Goal: Find specific page/section: Find specific page/section

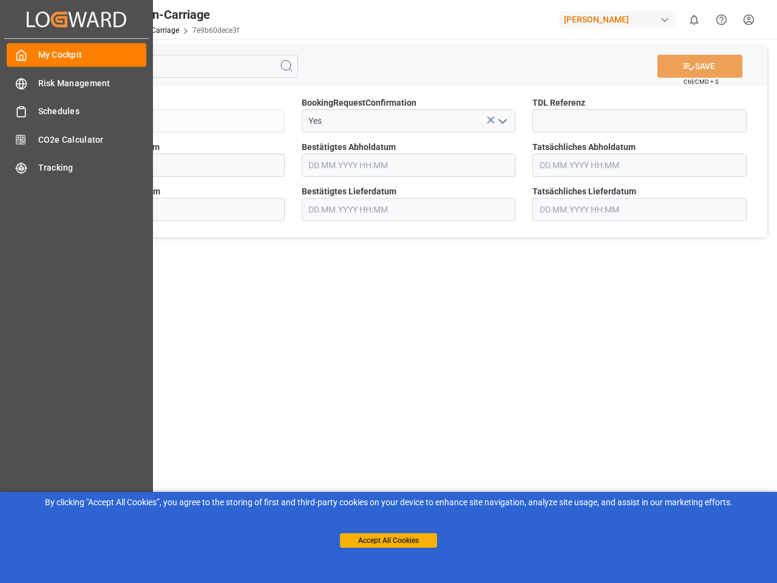
click at [389, 291] on main "SAVE Ctrl/CMD + S Sendung QKA25-010653 BookingRequestConfirmation Yes TDL Refer…" at bounding box center [408, 307] width 732 height 537
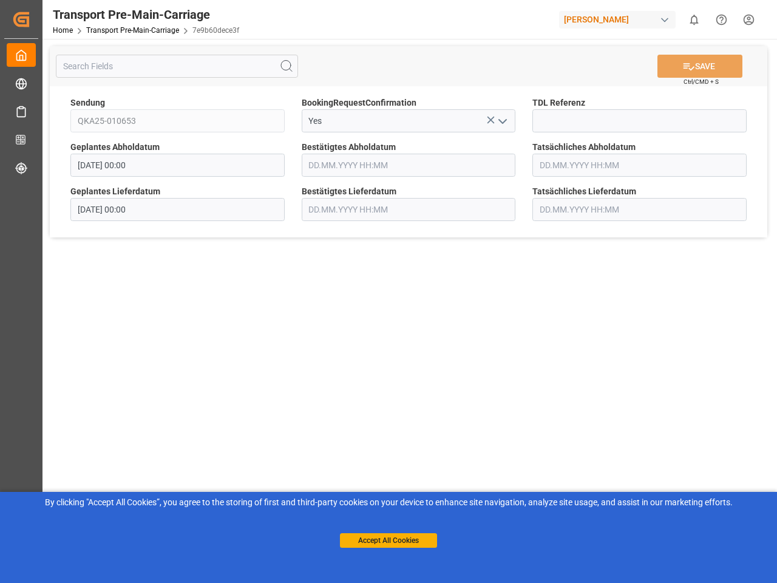
click at [30, 19] on icon "Created by potrace 1.15, written by [PERSON_NAME] [DATE]-[DATE]" at bounding box center [21, 19] width 18 height 19
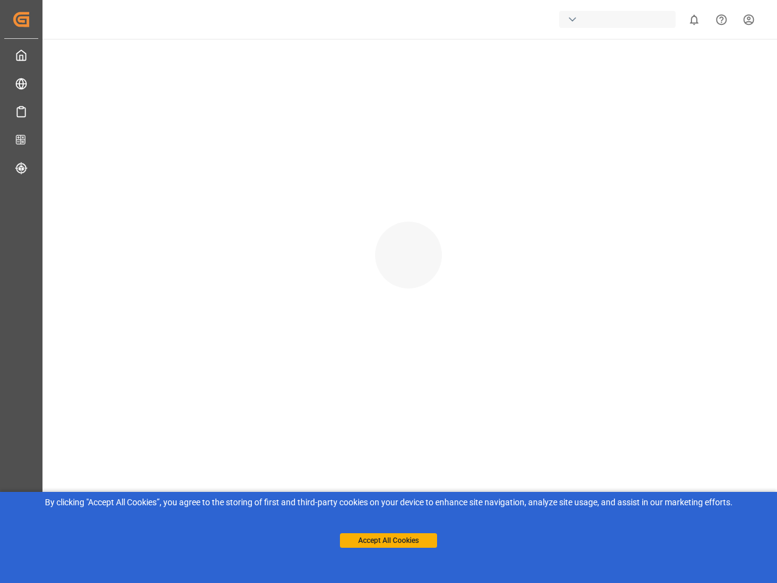
click at [694, 19] on html "Created by potrace 1.15, written by [PERSON_NAME] [DATE]-[DATE] Created by potr…" at bounding box center [388, 291] width 777 height 583
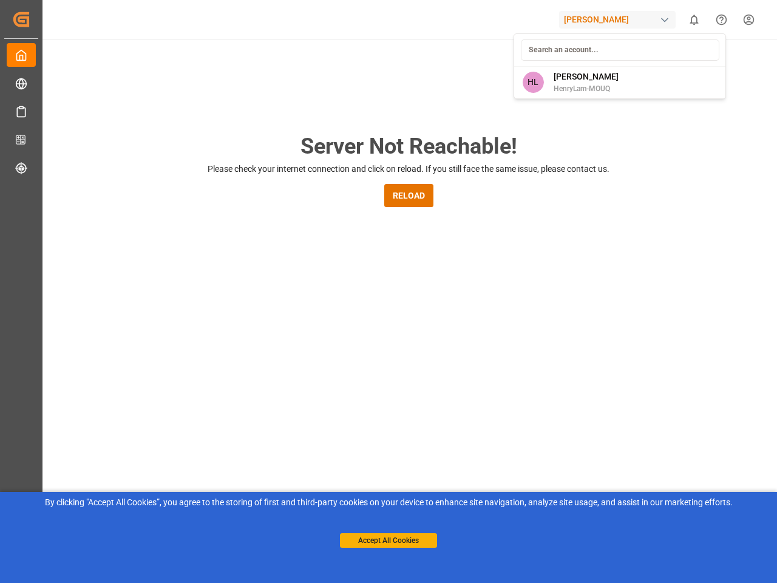
click at [721, 19] on icon "Help Center" at bounding box center [721, 19] width 13 height 13
click at [287, 66] on div "Server Not Reachable! Please check your internet connection and click on reload…" at bounding box center [408, 465] width 737 height 852
click at [700, 66] on div "Server Not Reachable! Please check your internet connection and click on reload…" at bounding box center [408, 465] width 737 height 852
click at [491, 120] on div "Server Not Reachable! Please check your internet connection and click on reload…" at bounding box center [408, 465] width 737 height 852
click at [502, 121] on div "Server Not Reachable! Please check your internet connection and click on reload…" at bounding box center [408, 465] width 737 height 852
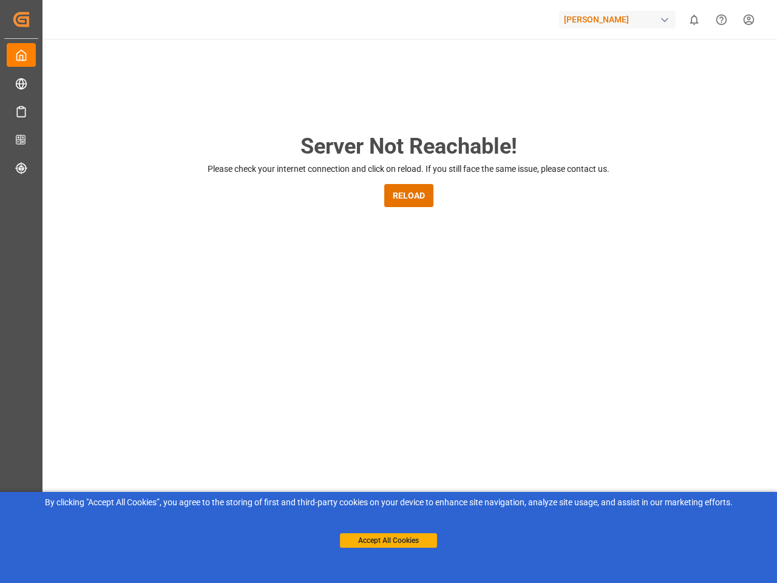
click at [389, 540] on button "Accept All Cookies" at bounding box center [388, 540] width 97 height 15
